Goal: Information Seeking & Learning: Learn about a topic

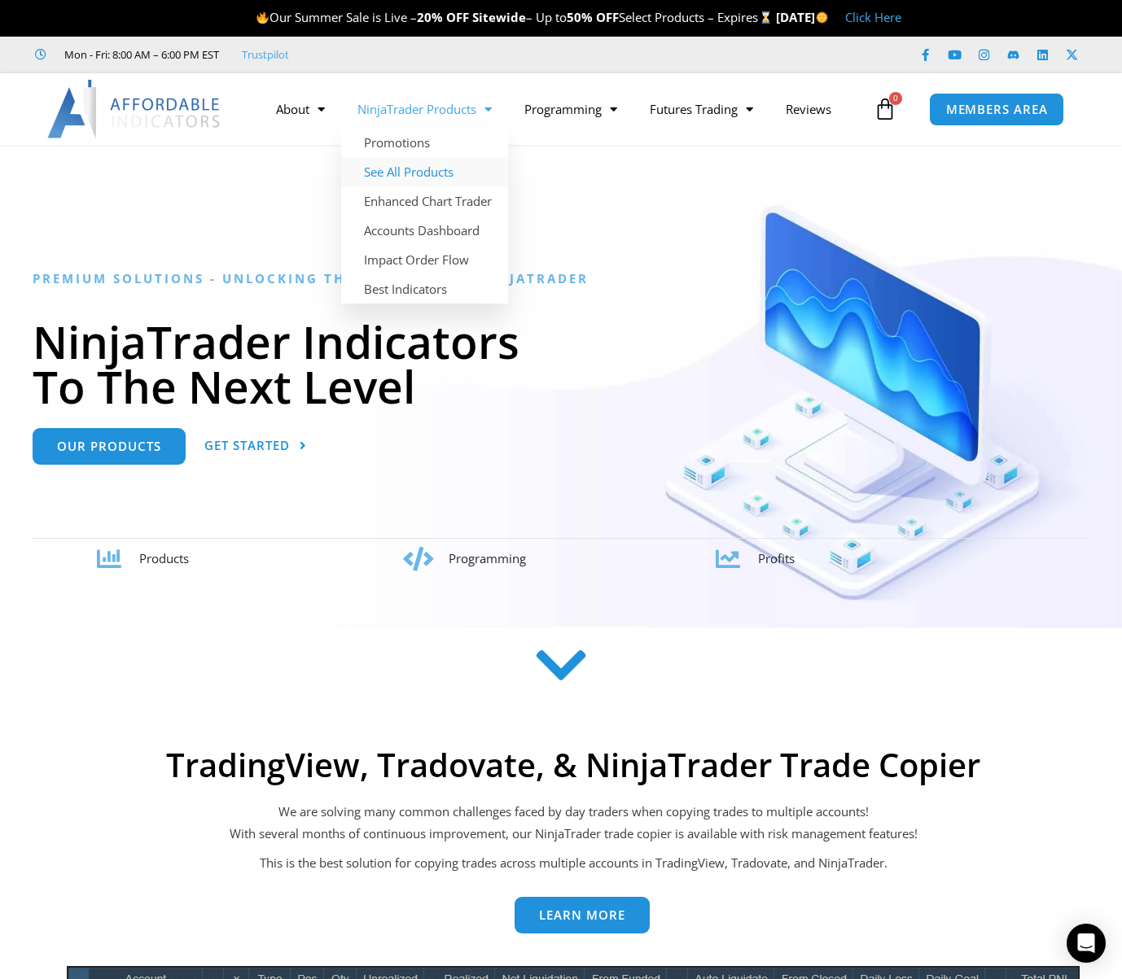
click at [448, 173] on link "See All Products" at bounding box center [424, 171] width 167 height 29
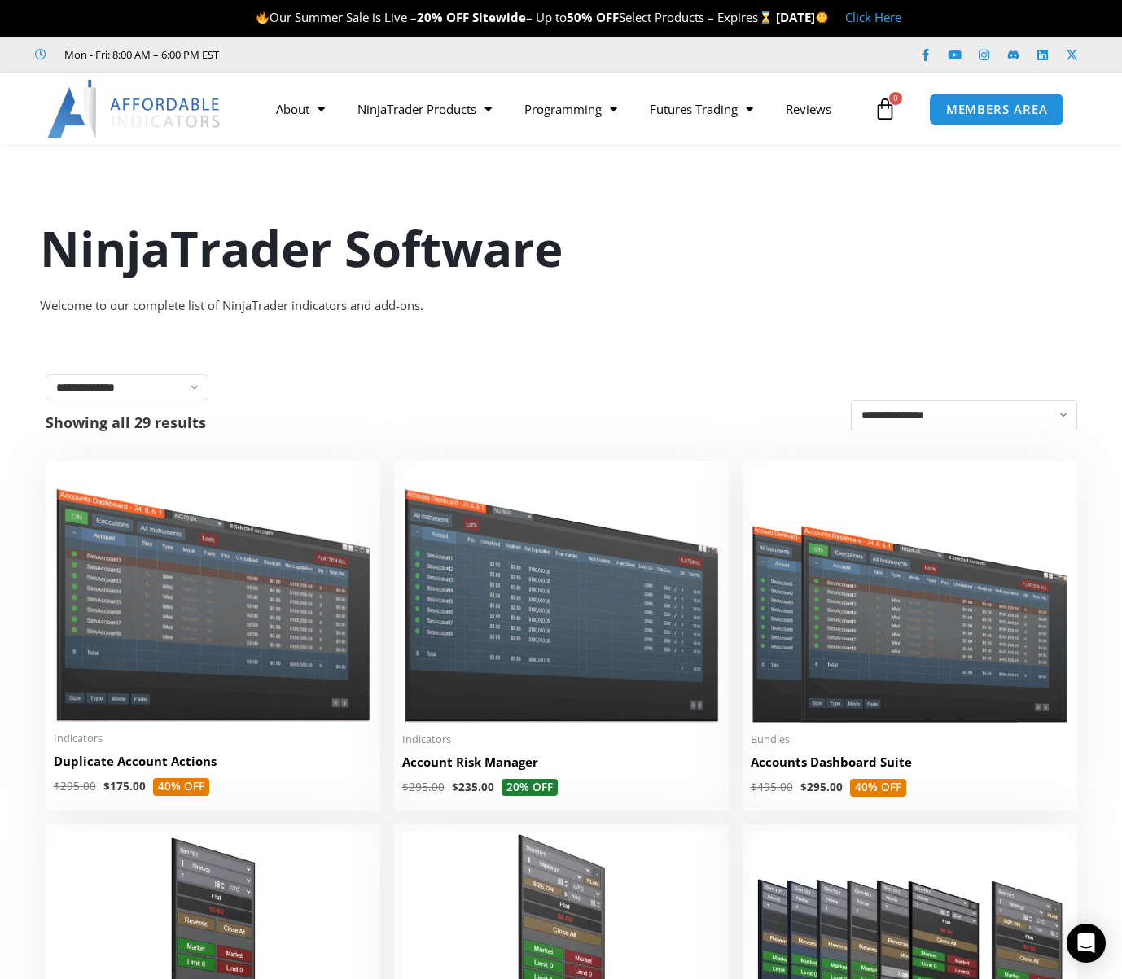
click at [901, 25] on link "Click Here" at bounding box center [873, 17] width 56 height 16
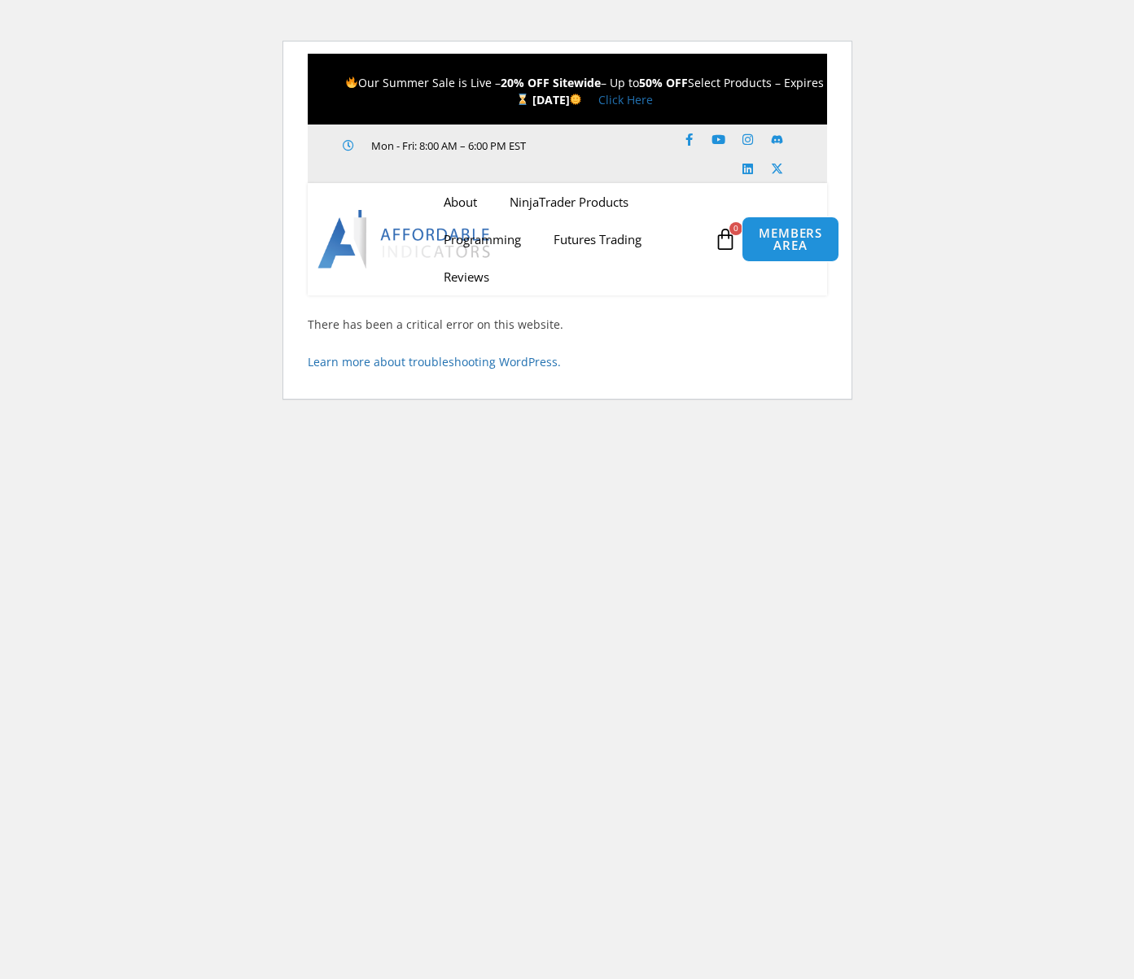
drag, startPoint x: 99, startPoint y: 135, endPoint x: 59, endPoint y: 63, distance: 82.0
click at [59, 63] on html "Skip to content Our Summer Sale is Live – 20% OFF Sitewide – Up to 50% OFF Sele…" at bounding box center [567, 212] width 1134 height 424
click at [200, 173] on html "Skip to content Our Summer Sale is Live – 20% OFF Sitewide – Up to 50% OFF Sele…" at bounding box center [567, 212] width 1134 height 424
